Goal: Navigation & Orientation: Find specific page/section

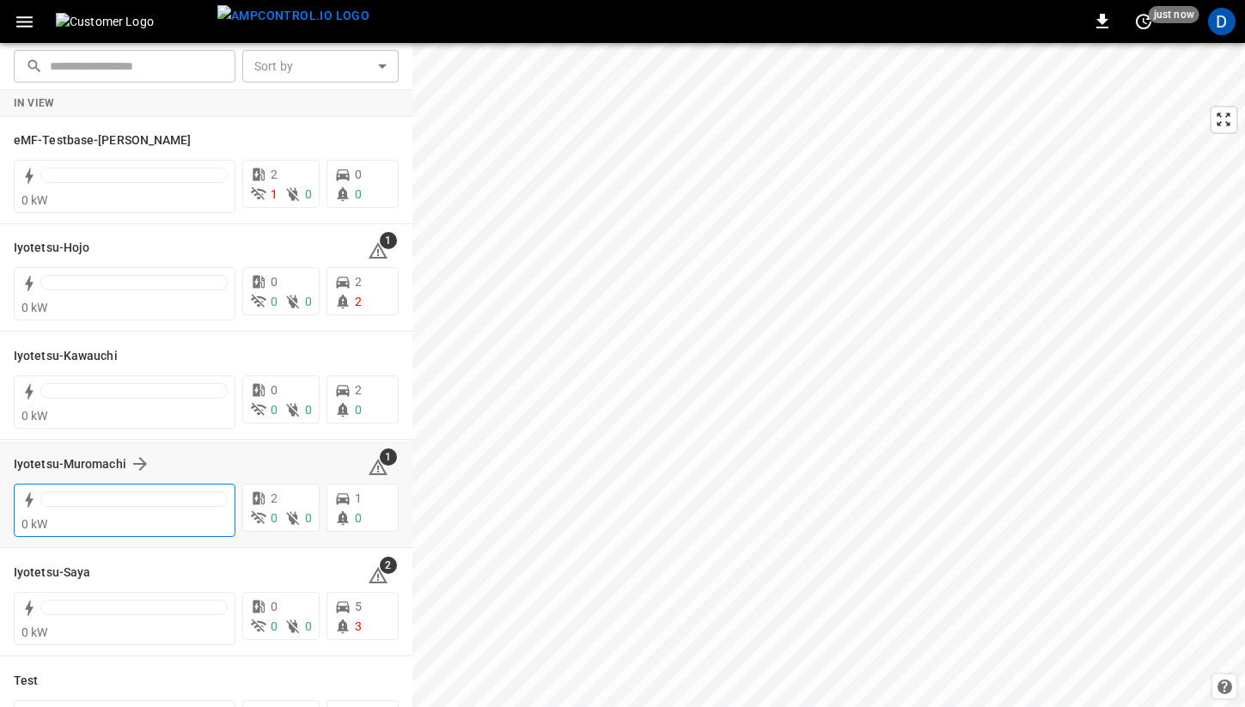
click at [126, 510] on div at bounding box center [133, 503] width 187 height 24
